Goal: Task Accomplishment & Management: Manage account settings

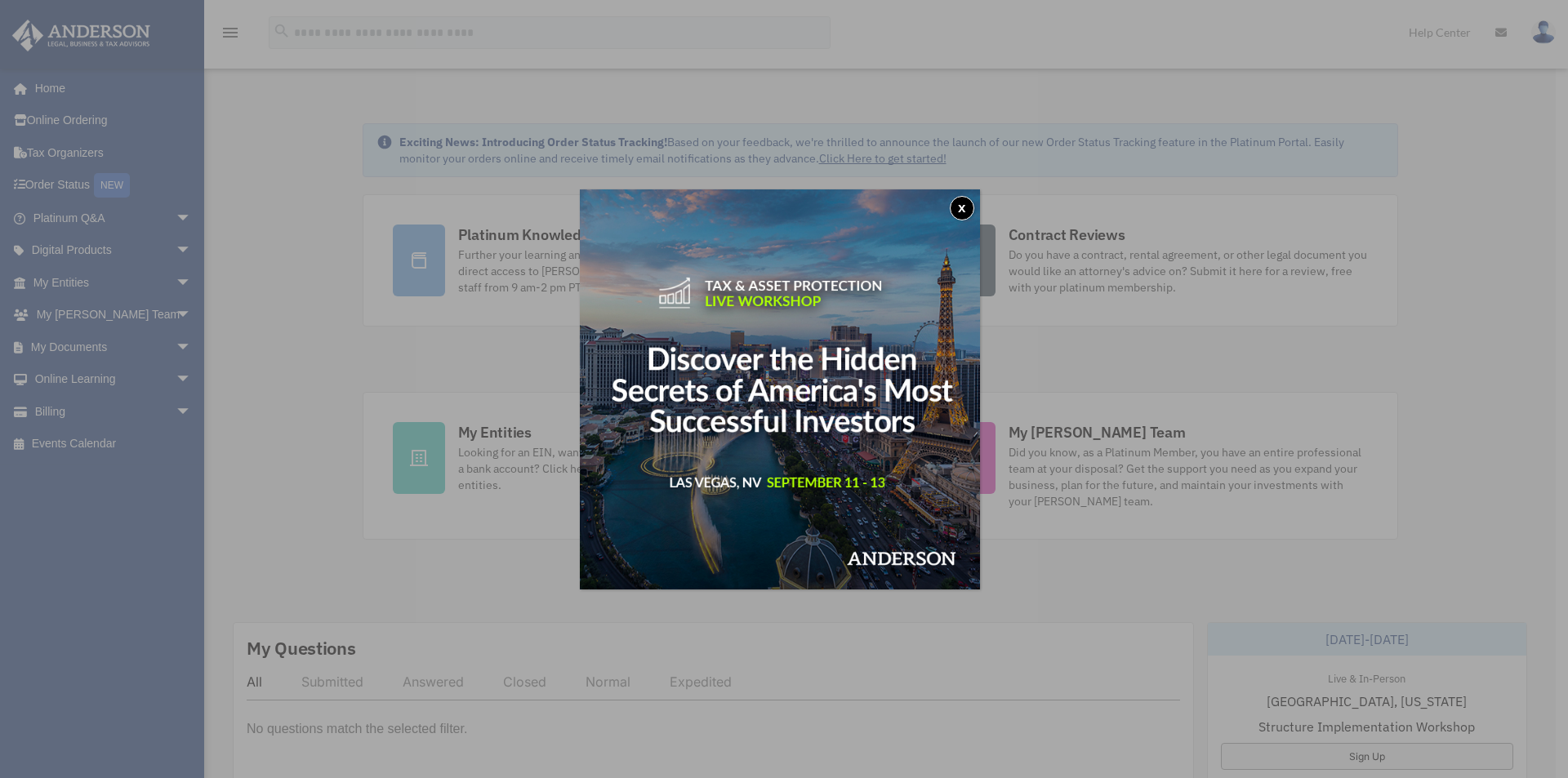
click at [967, 212] on button "x" at bounding box center [961, 207] width 24 height 24
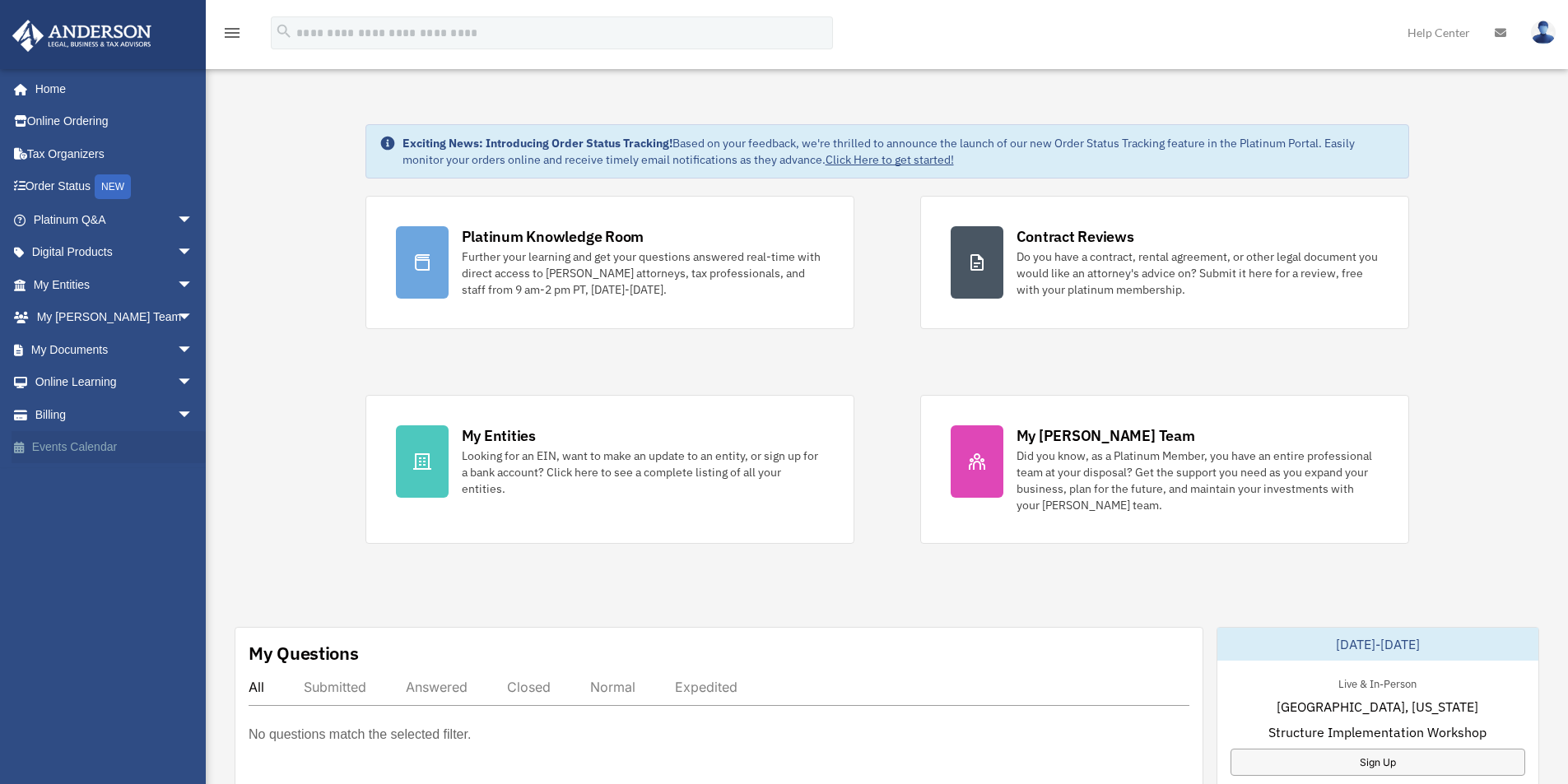
click at [79, 433] on link "Events Calendar" at bounding box center [115, 448] width 206 height 33
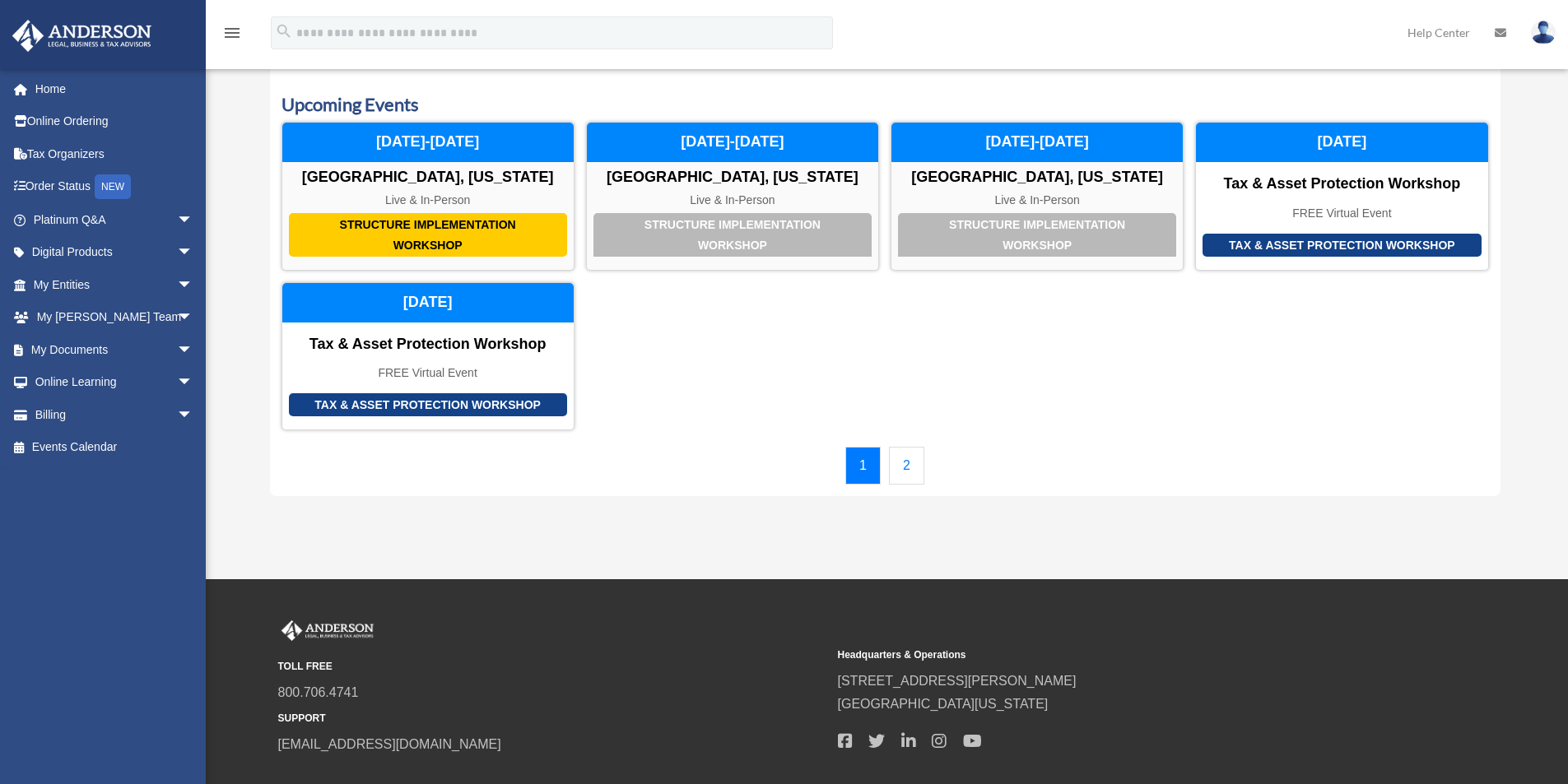
scroll to position [83, 0]
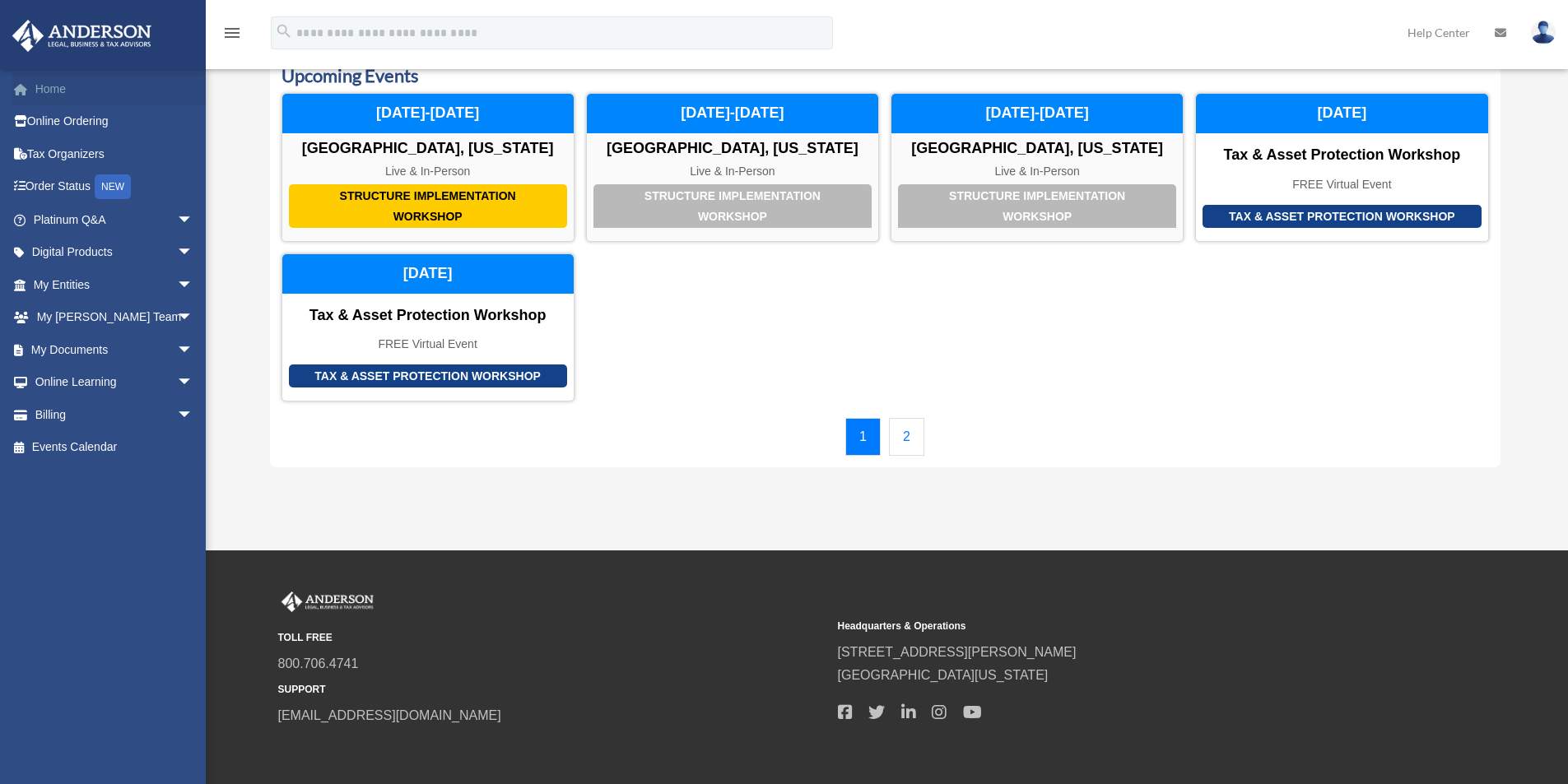
click at [22, 97] on link "Home" at bounding box center [115, 89] width 206 height 33
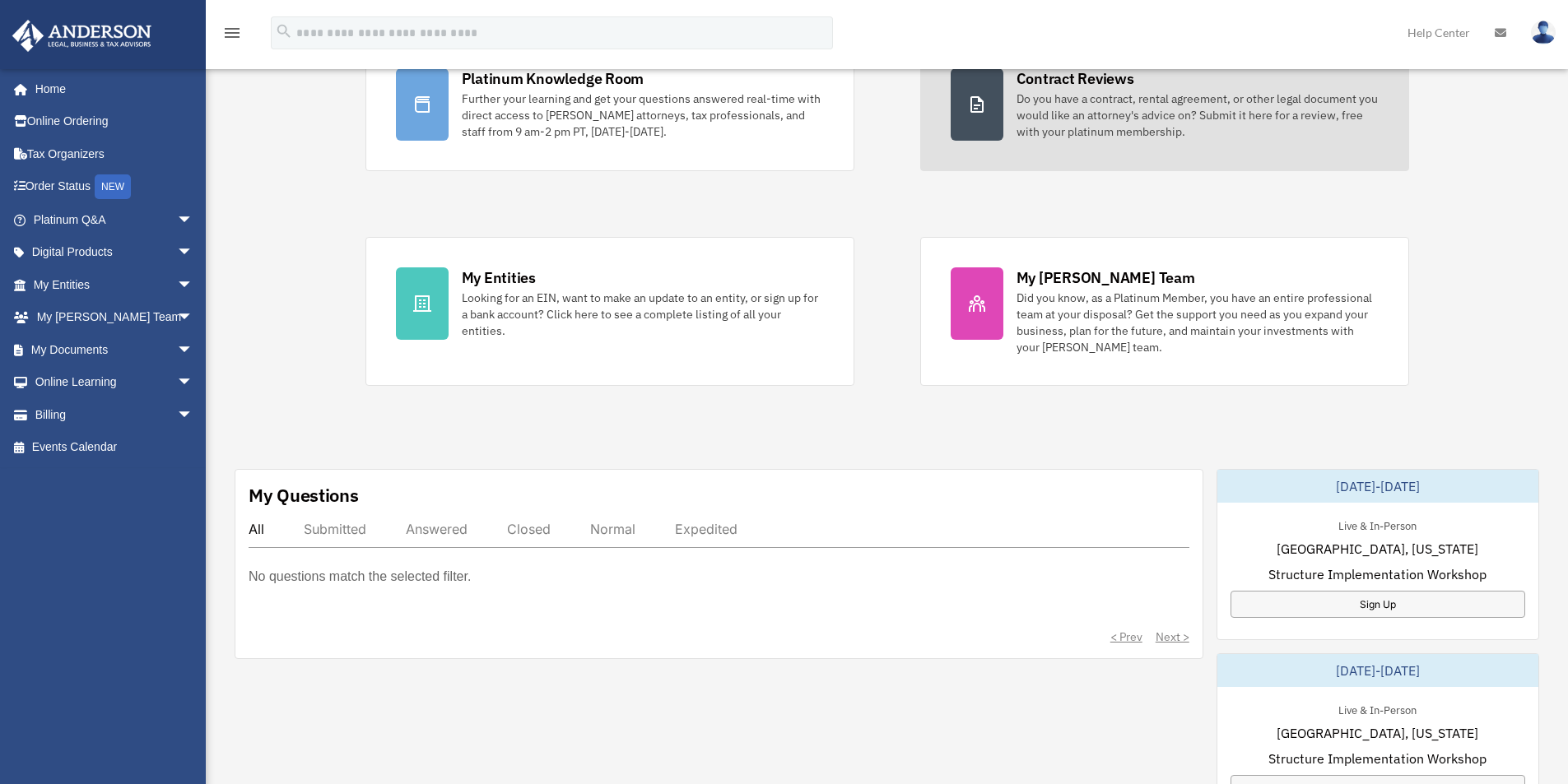
scroll to position [164, 0]
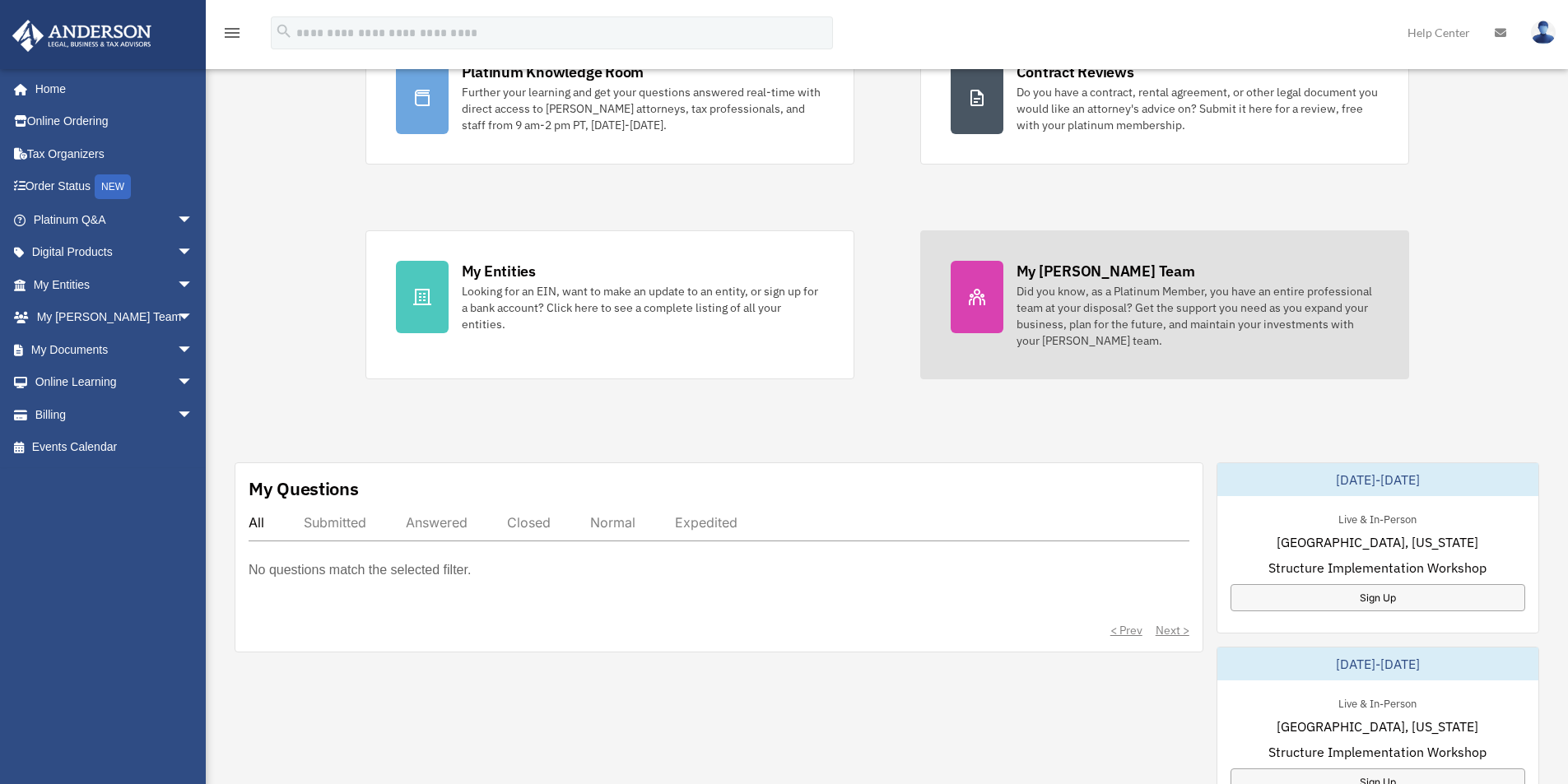
click at [1029, 279] on div "My [PERSON_NAME] Team" at bounding box center [1106, 271] width 179 height 21
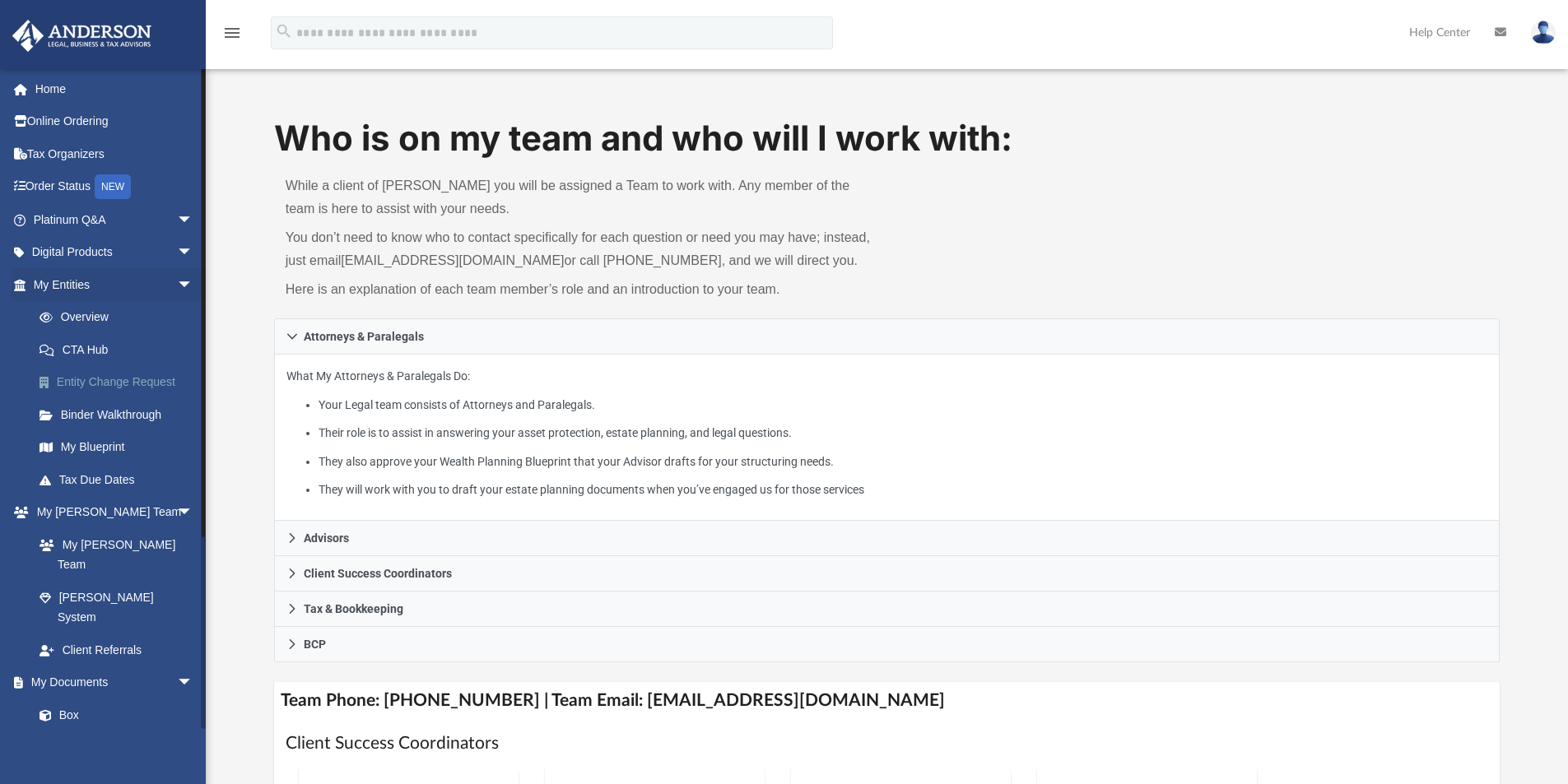
click at [118, 388] on link "Entity Change Request" at bounding box center [120, 382] width 195 height 33
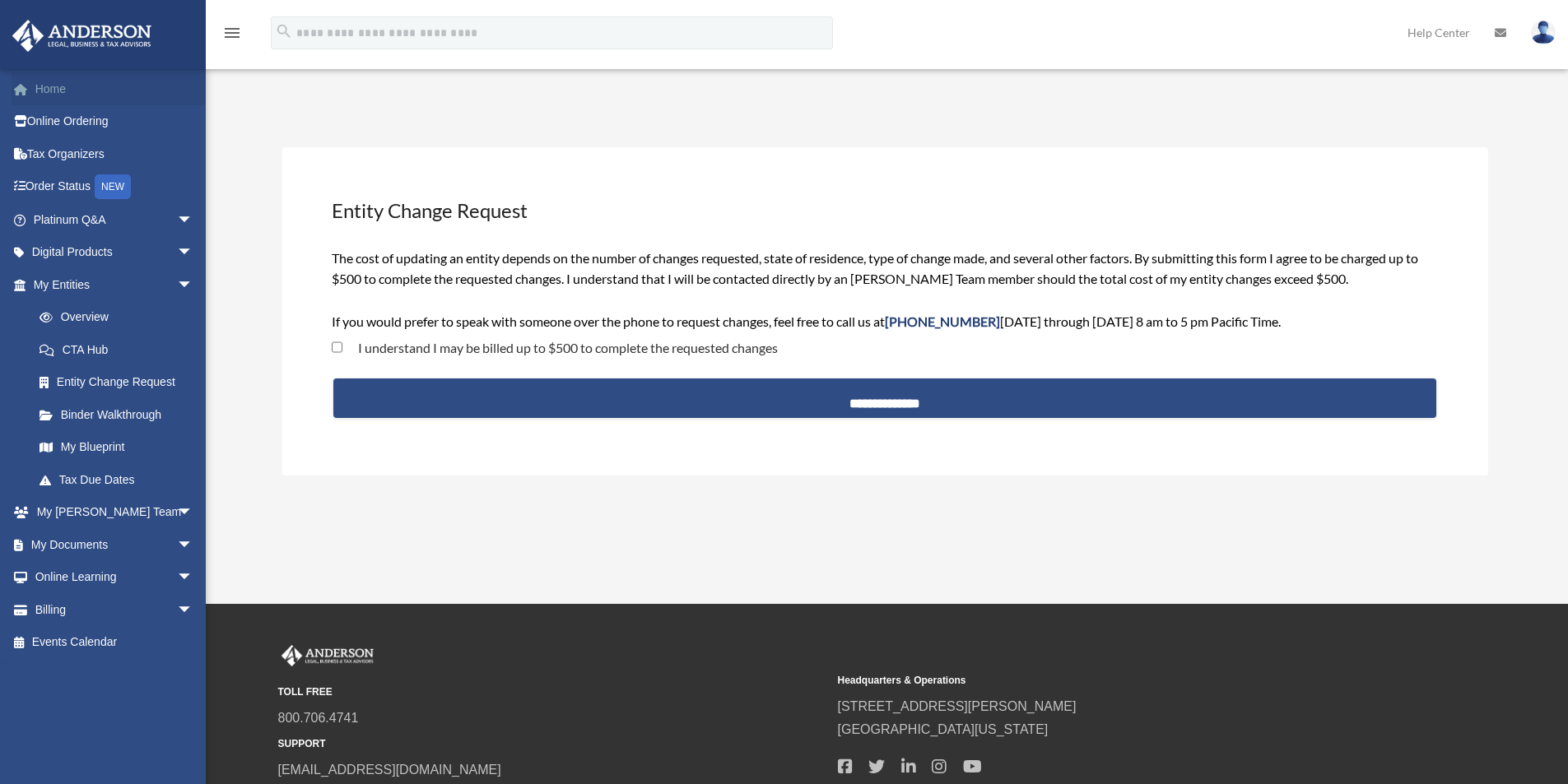
click at [39, 93] on link "Home" at bounding box center [115, 89] width 206 height 33
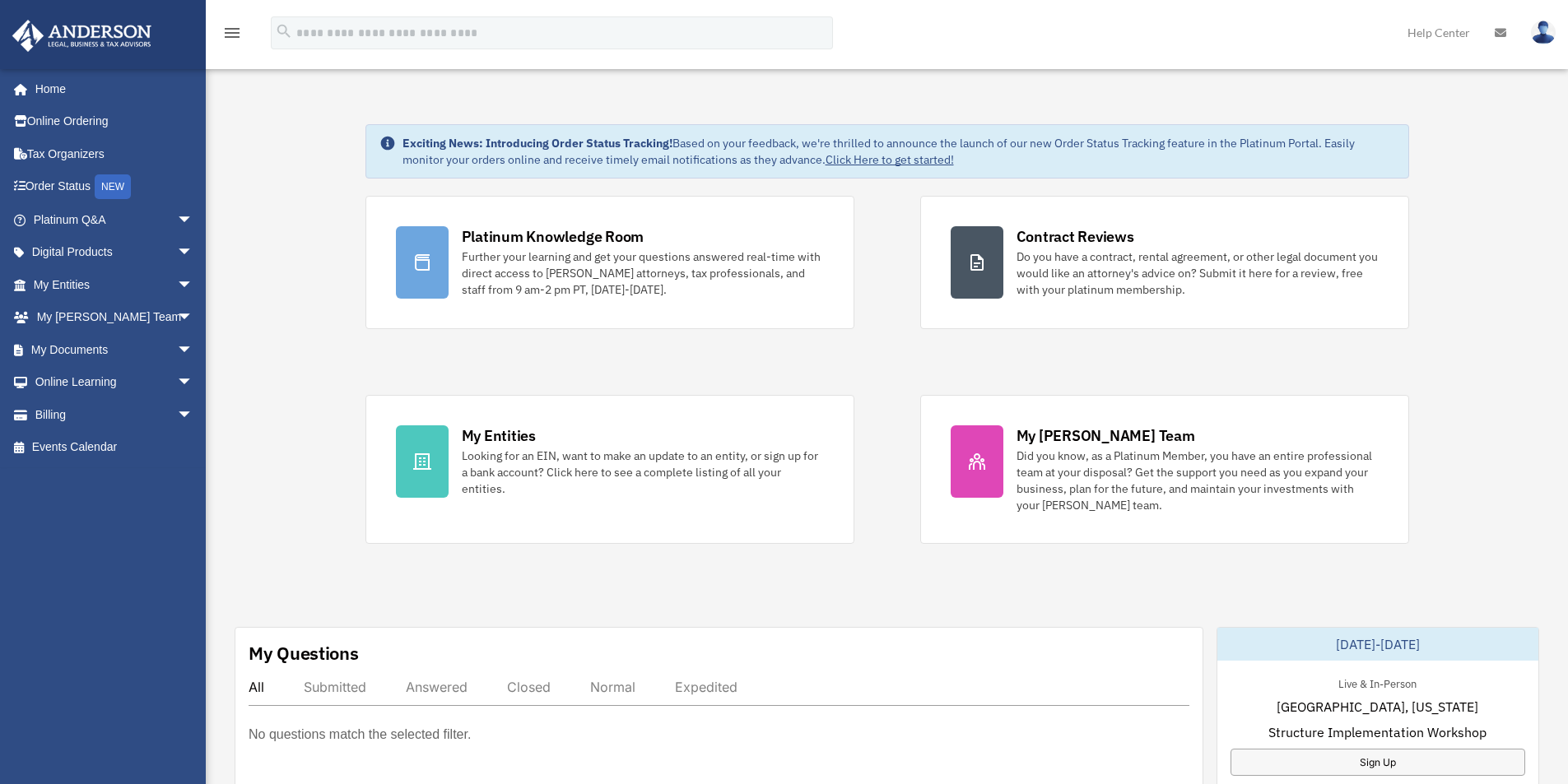
click at [1553, 24] on link at bounding box center [1543, 32] width 49 height 73
click at [1253, 146] on link "Logout" at bounding box center [1296, 143] width 165 height 34
